Goal: Task Accomplishment & Management: Use online tool/utility

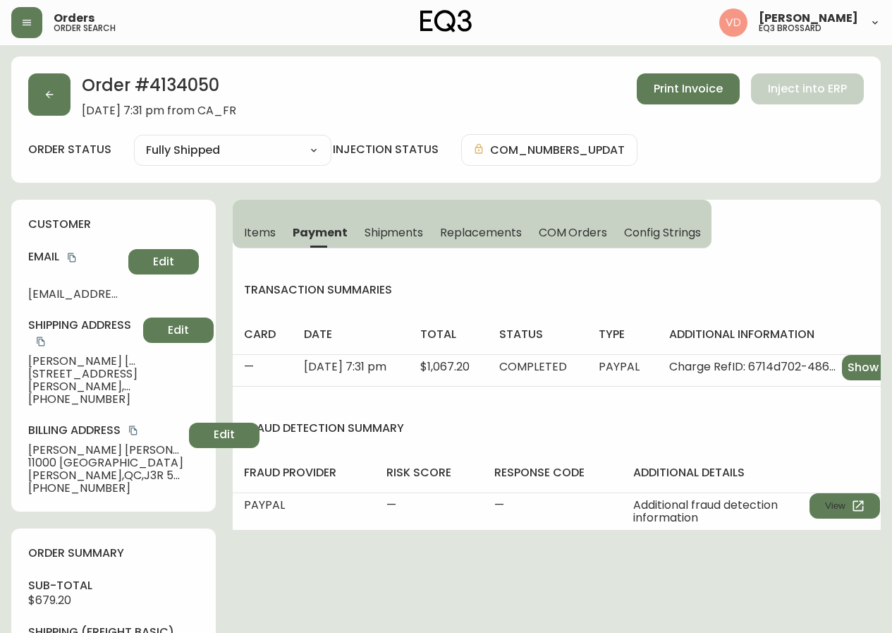
select select "FULLY_SHIPPED"
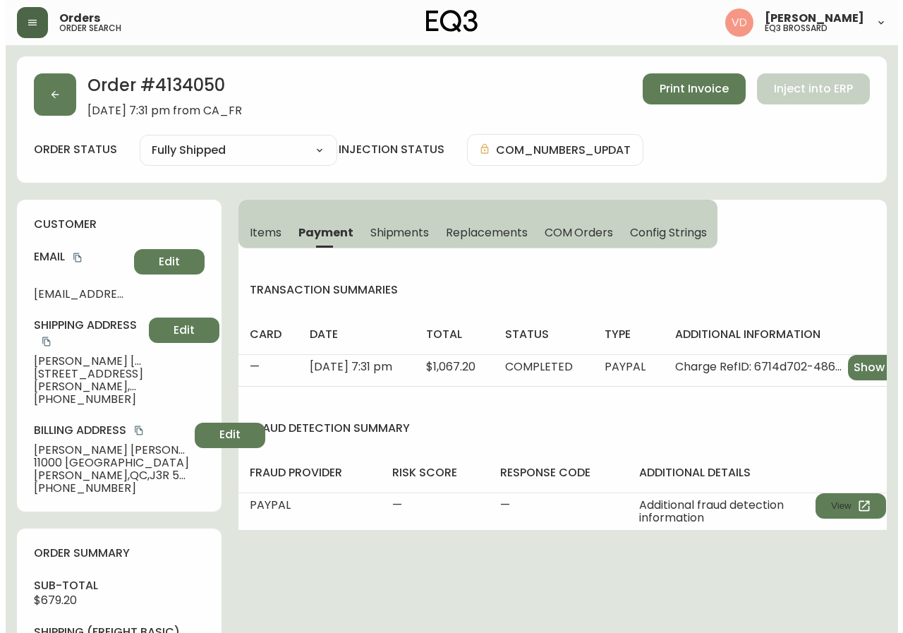
scroll to position [0, 74]
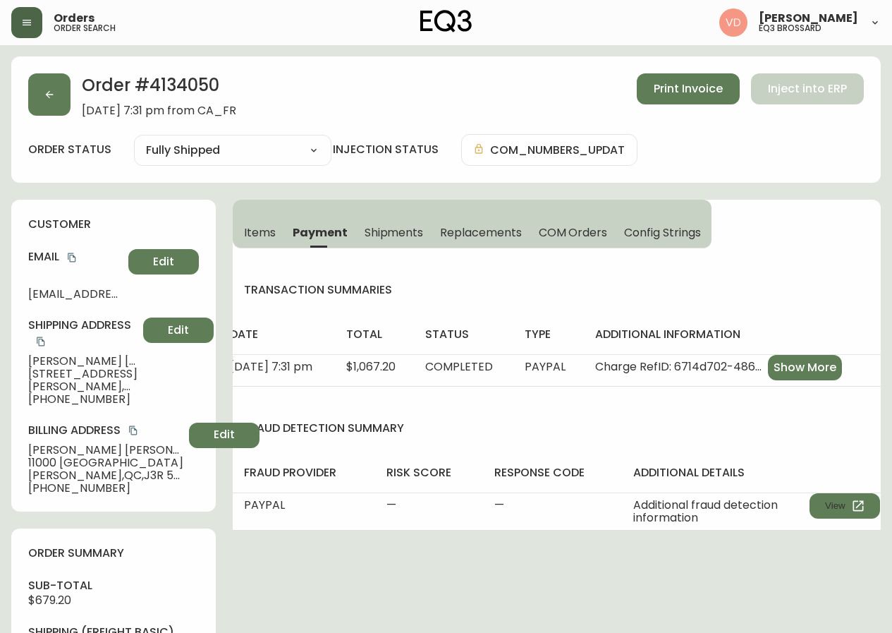
click at [23, 23] on icon "button" at bounding box center [26, 22] width 11 height 11
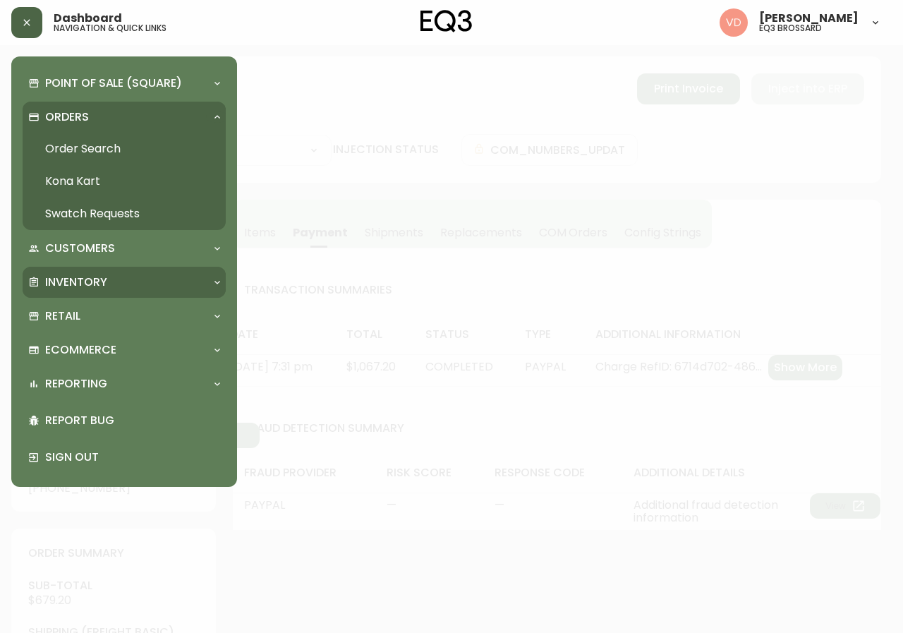
click at [121, 284] on div "Inventory" at bounding box center [117, 282] width 178 height 16
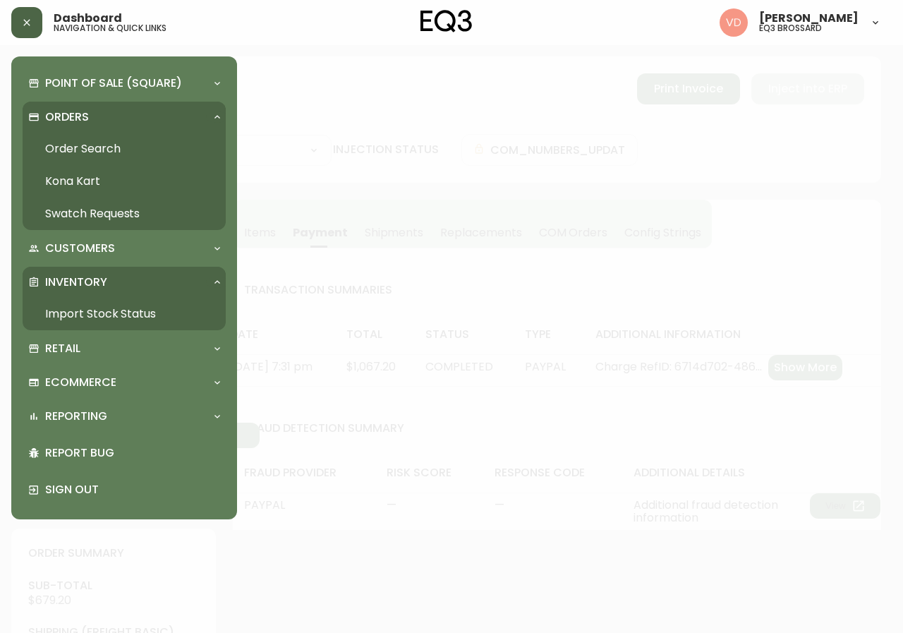
click at [124, 316] on link "Import Stock Status" at bounding box center [124, 314] width 203 height 32
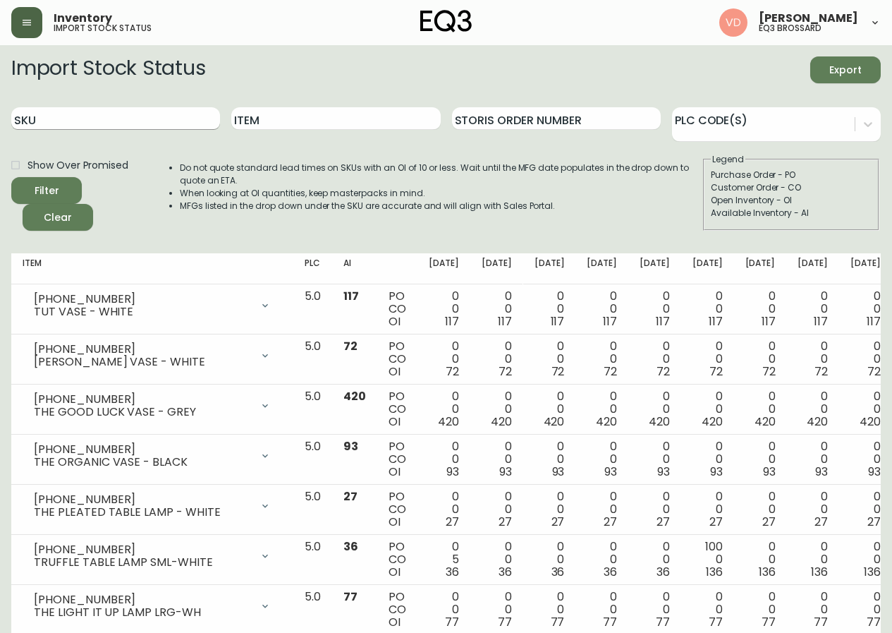
click at [141, 118] on input "SKU" at bounding box center [115, 118] width 209 height 23
paste input "[PHONE_NUMBER]"
type input "[PHONE_NUMBER]"
click at [11, 177] on button "Filter" at bounding box center [46, 190] width 71 height 27
